Goal: Obtain resource: Download file/media

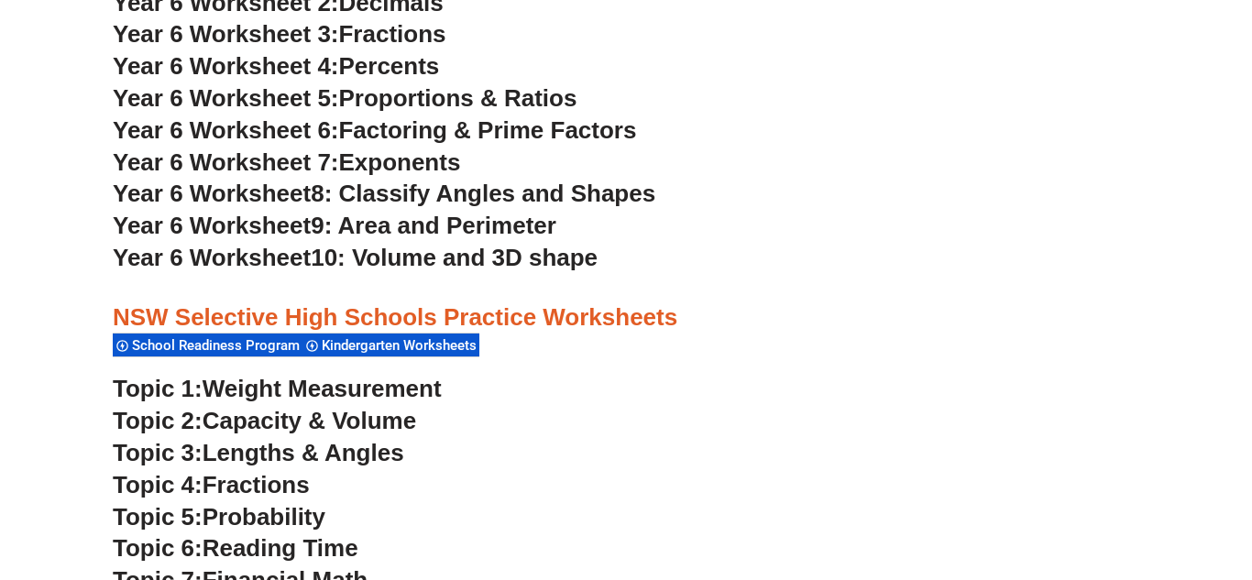
scroll to position [4045, 0]
